Goal: Transaction & Acquisition: Purchase product/service

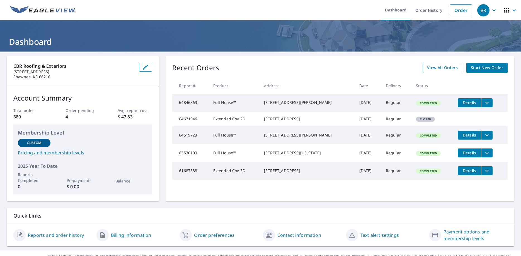
click at [484, 68] on span "Start New Order" at bounding box center [487, 67] width 32 height 7
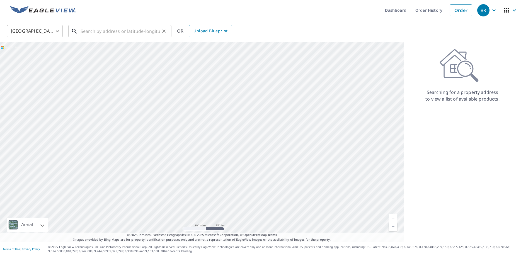
click at [95, 29] on input "text" at bounding box center [120, 31] width 79 height 16
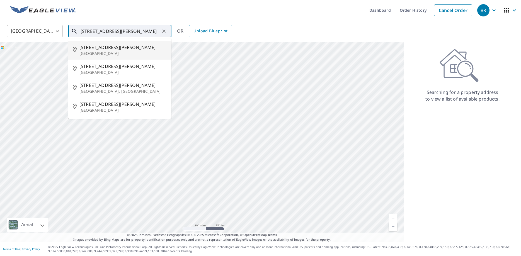
click at [101, 50] on span "[STREET_ADDRESS][PERSON_NAME]" at bounding box center [123, 47] width 88 height 7
type input "[STREET_ADDRESS][PERSON_NAME]"
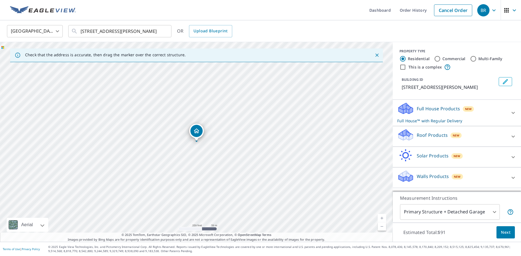
click at [445, 210] on body "BR BR Dashboard Order History Cancel Order BR [GEOGRAPHIC_DATA] [GEOGRAPHIC_DAT…" at bounding box center [260, 128] width 521 height 256
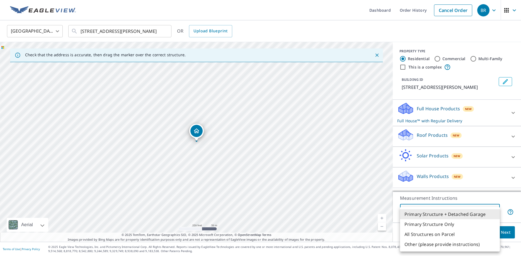
click at [416, 234] on li "All Structures on Parcel" at bounding box center [450, 234] width 100 height 10
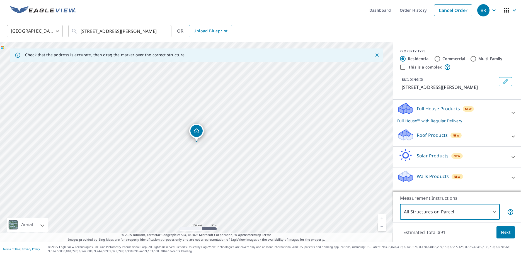
click at [423, 211] on body "BR BR Dashboard Order History Cancel Order BR [GEOGRAPHIC_DATA] [GEOGRAPHIC_DAT…" at bounding box center [260, 128] width 521 height 256
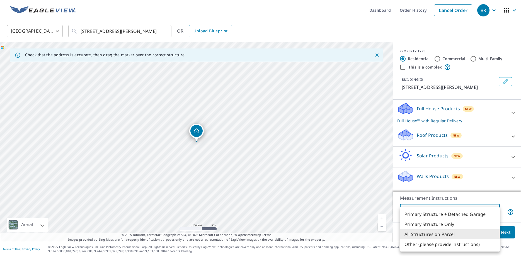
click at [414, 244] on li "Other (please provide instructions)" at bounding box center [450, 244] width 100 height 10
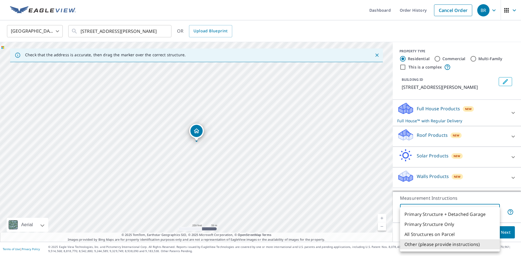
click at [427, 214] on body "BR BR Dashboard Order History Cancel Order BR [GEOGRAPHIC_DATA] [GEOGRAPHIC_DAT…" at bounding box center [260, 128] width 521 height 256
click at [427, 223] on li "Primary Structure Only" at bounding box center [450, 224] width 100 height 10
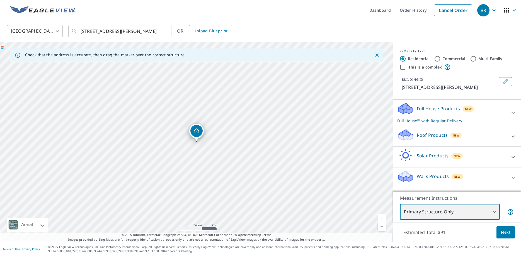
type input "2"
click at [200, 130] on div "Dropped pin, building 1, Residential property, 14706 Norwood St Overland Park, …" at bounding box center [196, 131] width 12 height 12
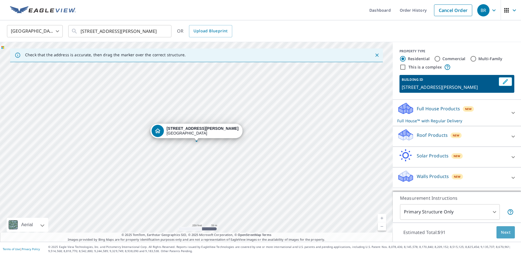
click at [505, 231] on span "Next" at bounding box center [505, 232] width 9 height 7
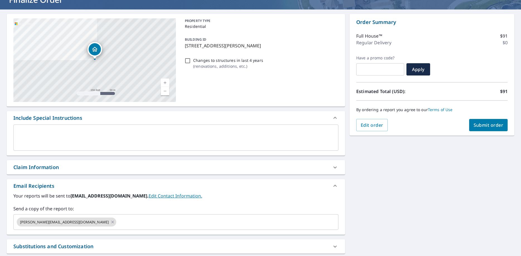
scroll to position [74, 0]
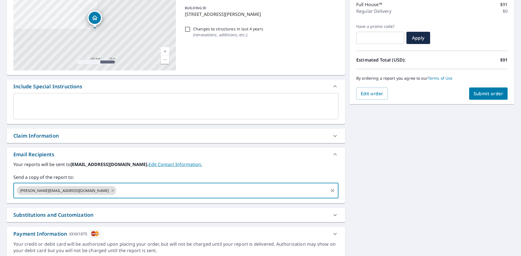
click at [206, 194] on input "text" at bounding box center [222, 190] width 210 height 11
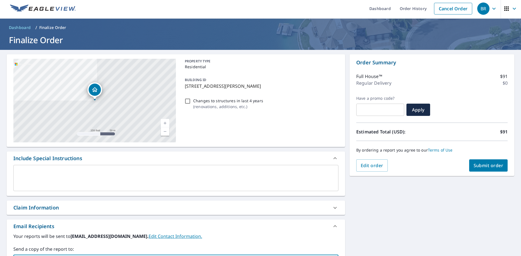
scroll to position [0, 0]
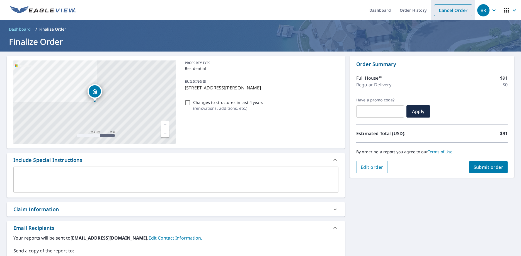
type input "bharder"
click at [461, 12] on link "Cancel Order" at bounding box center [453, 10] width 38 height 12
checkbox input "true"
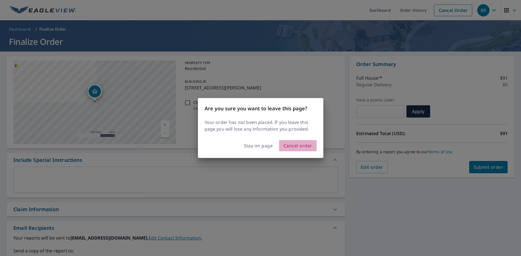
click at [298, 144] on span "Cancel order" at bounding box center [297, 146] width 29 height 8
